Goal: Browse casually

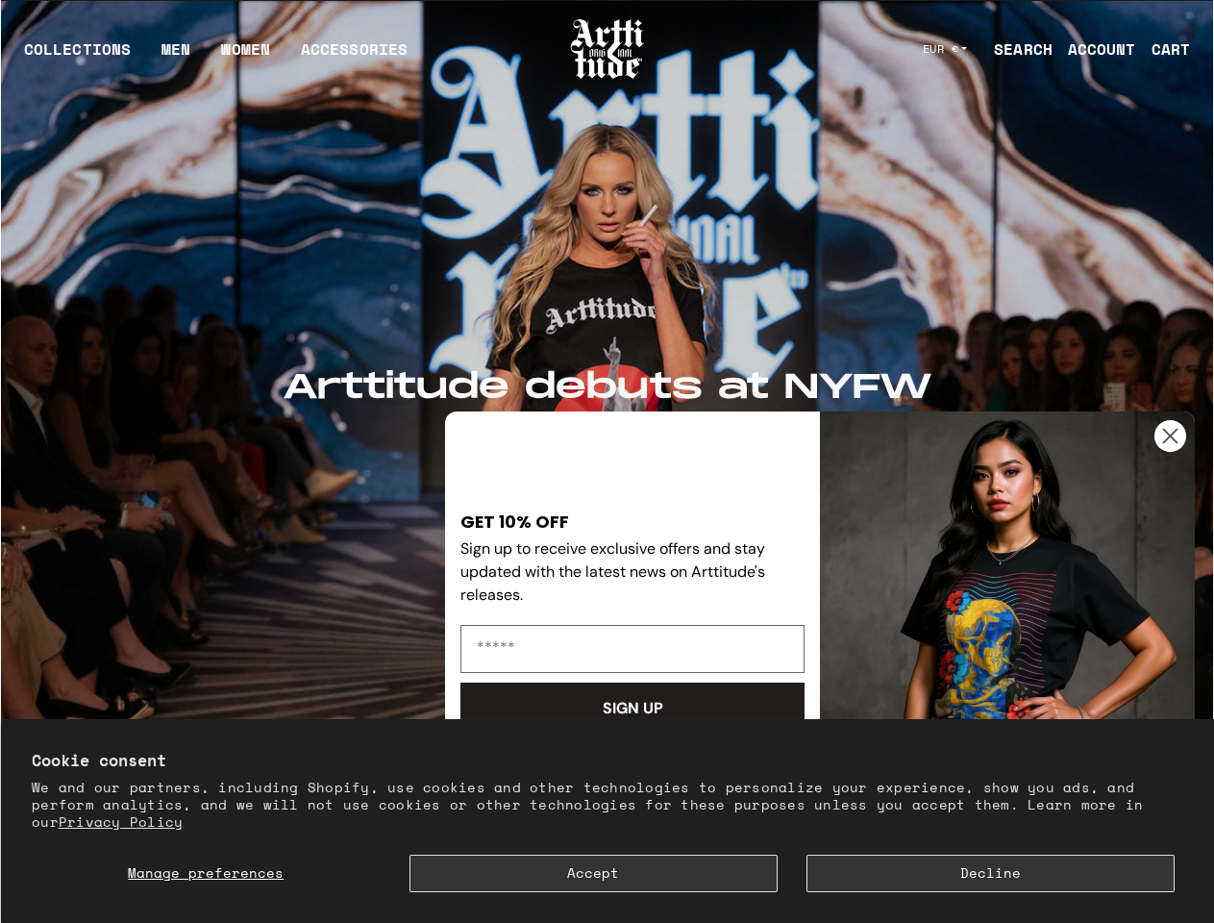
click at [607, 461] on div "GET 10% OFF Sign up to receive exclusive offers and stay updated with the lates…" at bounding box center [636, 657] width 367 height 461
click at [206, 873] on span "Manage preferences" at bounding box center [206, 872] width 156 height 20
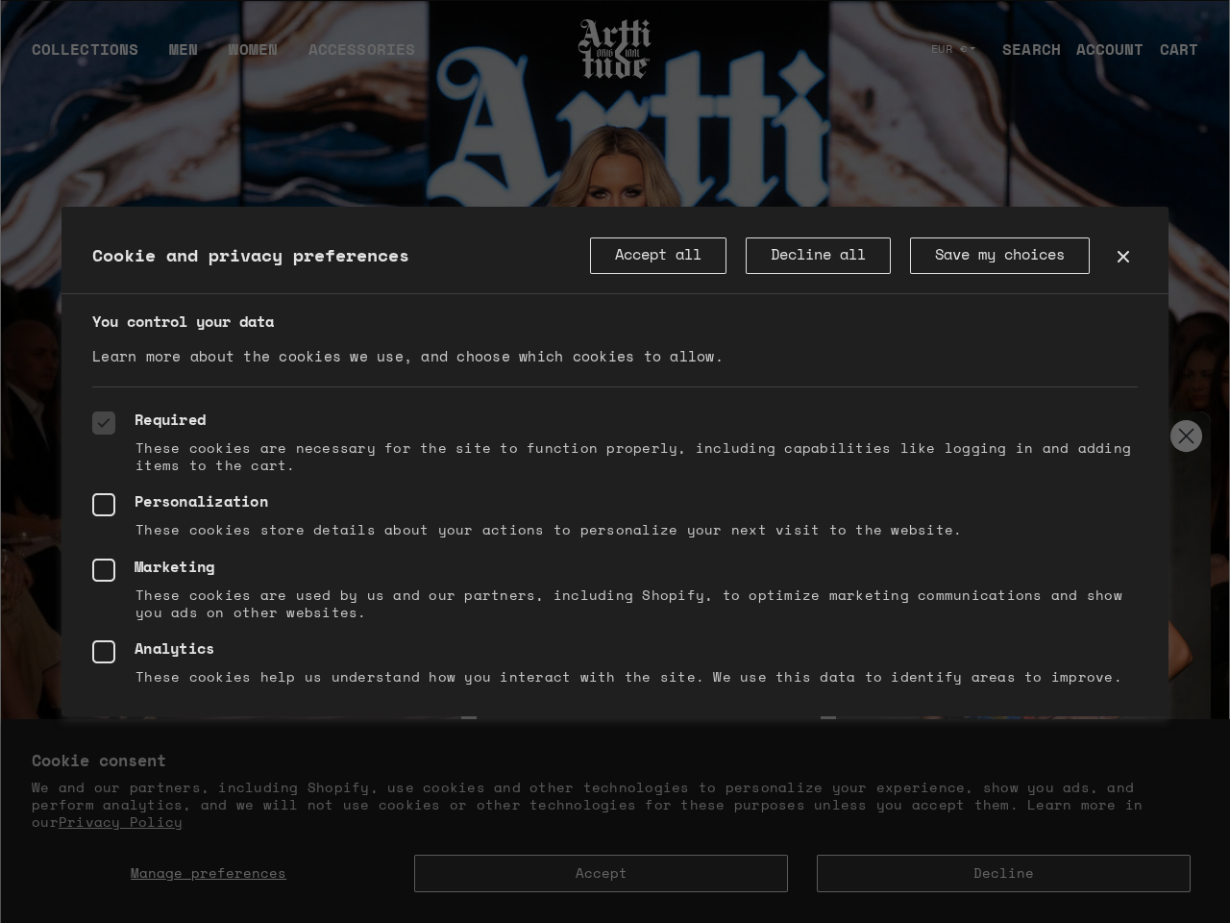
click at [593, 873] on div at bounding box center [615, 461] width 1230 height 923
click at [990, 873] on div at bounding box center [615, 461] width 1230 height 923
click at [1170, 435] on div at bounding box center [615, 461] width 1230 height 923
click at [632, 708] on div "Required These cookies are necessary for the site to function properly, includi…" at bounding box center [615, 551] width 1107 height 330
